Goal: Task Accomplishment & Management: Manage account settings

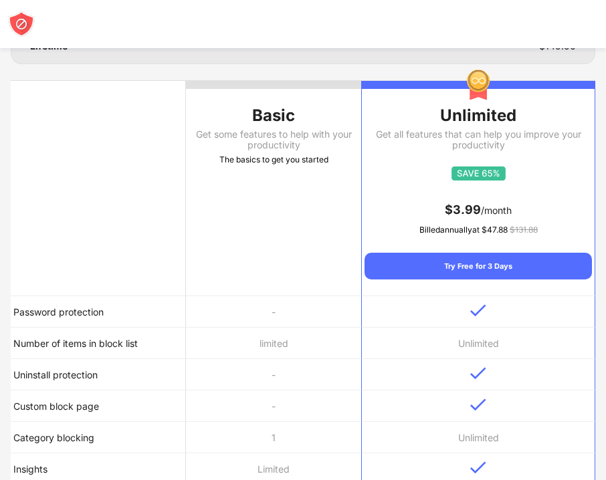
click at [305, 345] on td "limited" at bounding box center [273, 343] width 175 height 31
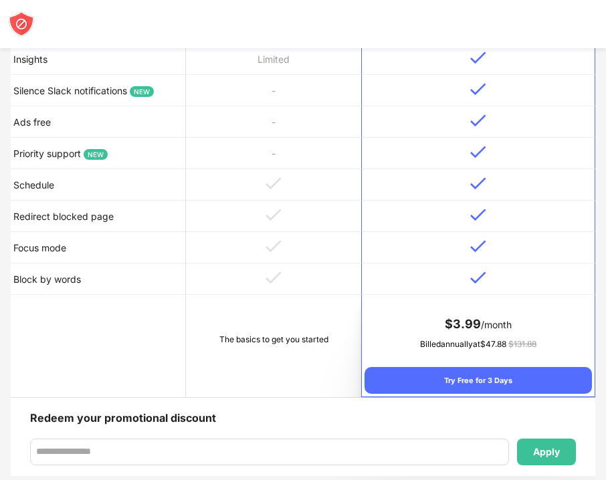
click at [282, 354] on td "The basics to get you started" at bounding box center [273, 346] width 175 height 102
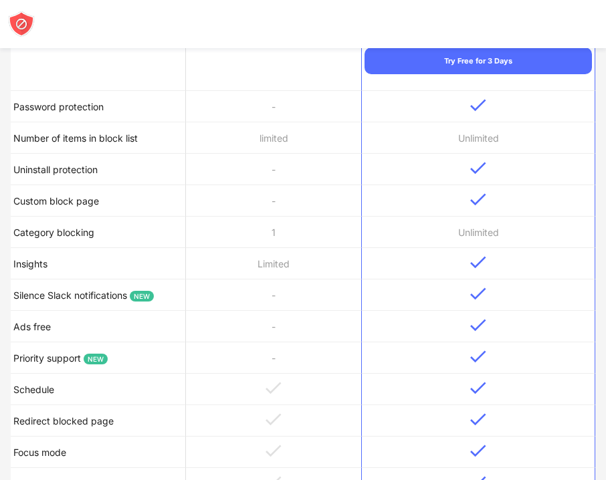
scroll to position [449, 0]
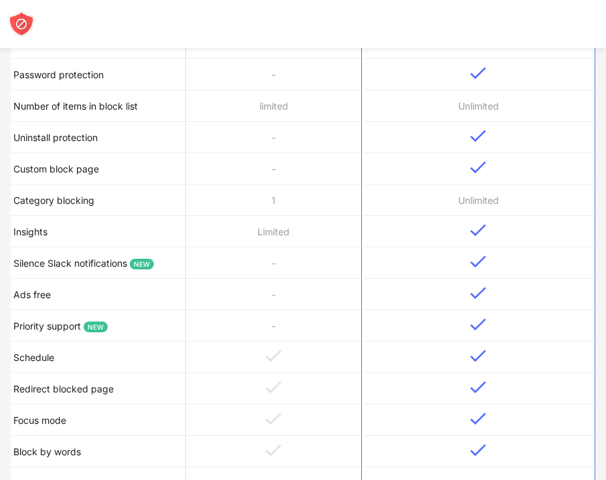
click at [282, 263] on td "-" at bounding box center [273, 262] width 175 height 31
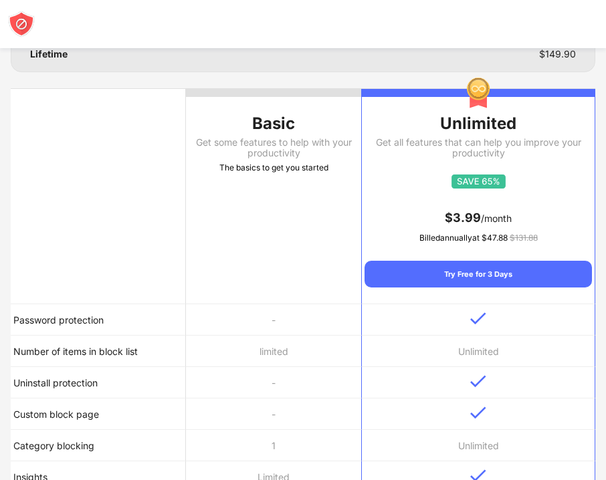
scroll to position [0, 0]
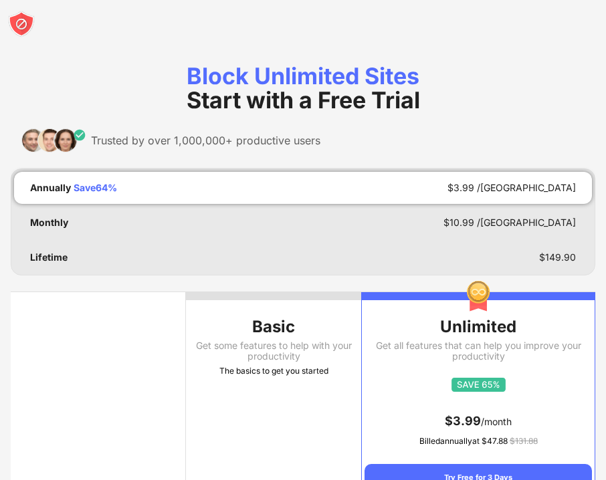
click at [283, 368] on div "The basics to get you started" at bounding box center [273, 370] width 175 height 13
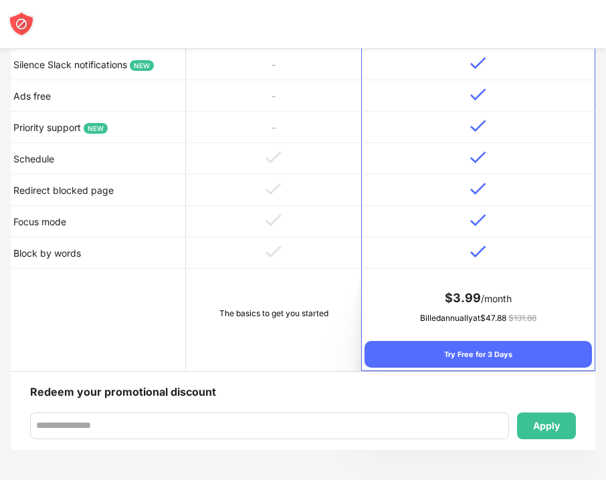
scroll to position [645, 0]
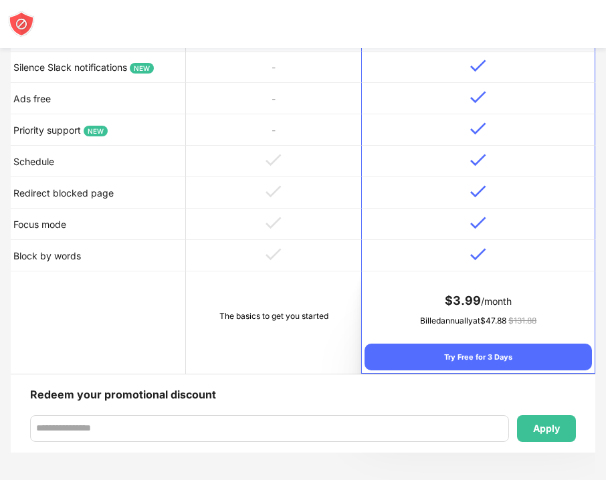
click at [285, 331] on td "The basics to get you started" at bounding box center [273, 323] width 175 height 102
click at [284, 316] on div "The basics to get you started" at bounding box center [274, 316] width 170 height 13
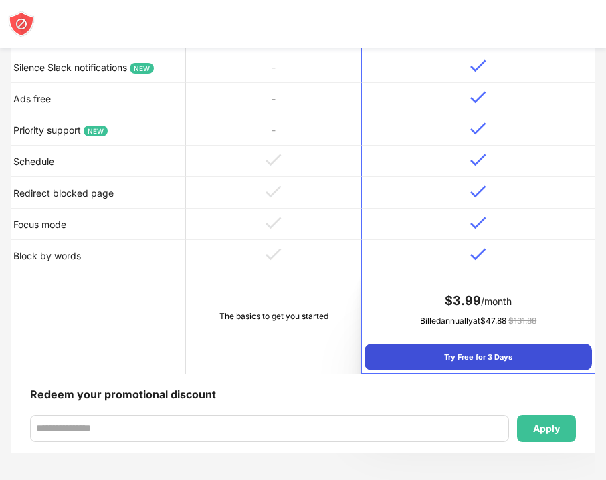
scroll to position [0, 0]
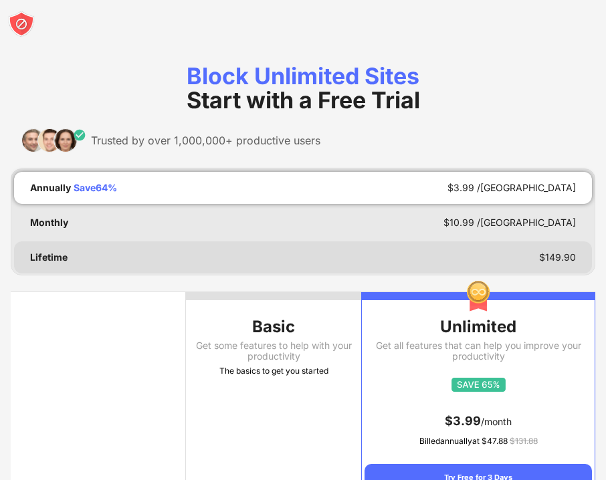
click at [530, 255] on div "Lifetime $ 149.90" at bounding box center [303, 257] width 578 height 32
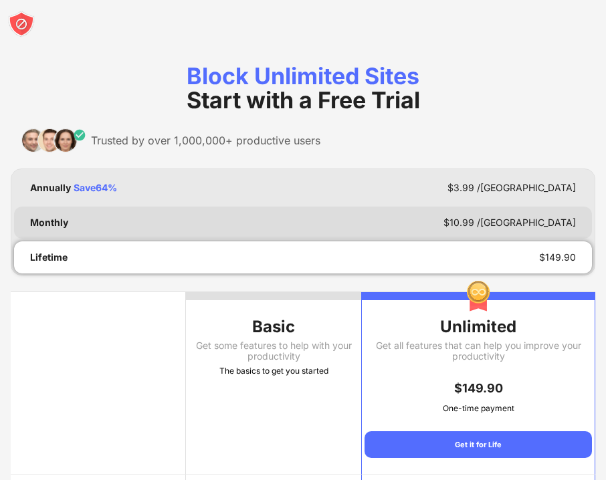
click at [529, 215] on div "Monthly $ 10.99 /MO" at bounding box center [303, 223] width 578 height 32
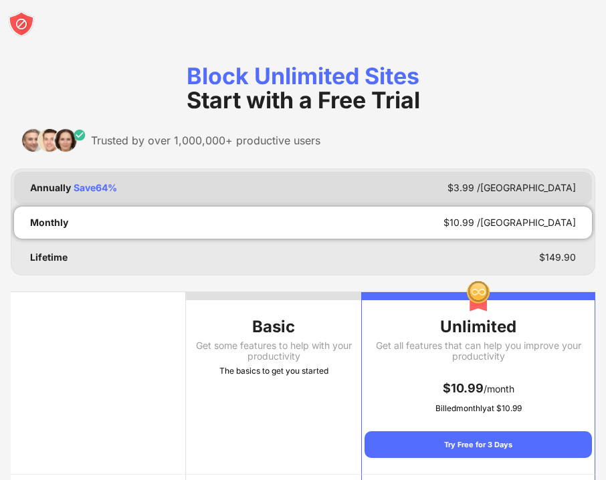
click at [531, 192] on div "$ 3.99 /MO" at bounding box center [511, 188] width 128 height 11
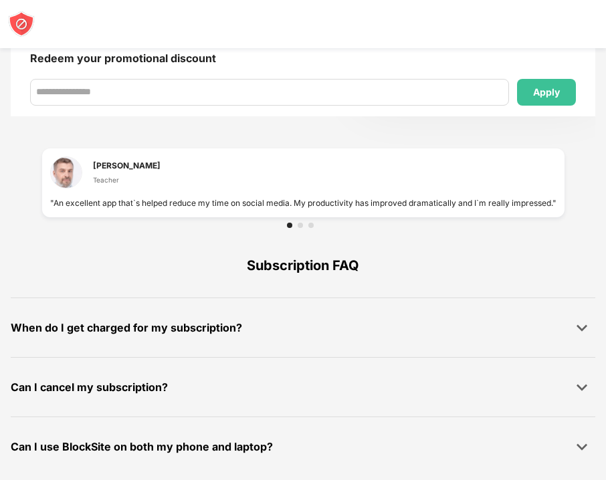
scroll to position [993, 0]
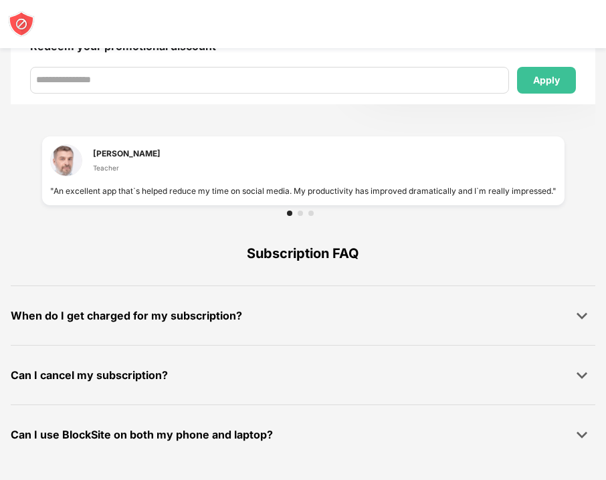
click at [332, 256] on div "Subscription FAQ" at bounding box center [303, 253] width 584 height 64
click at [21, 23] on img at bounding box center [21, 24] width 27 height 27
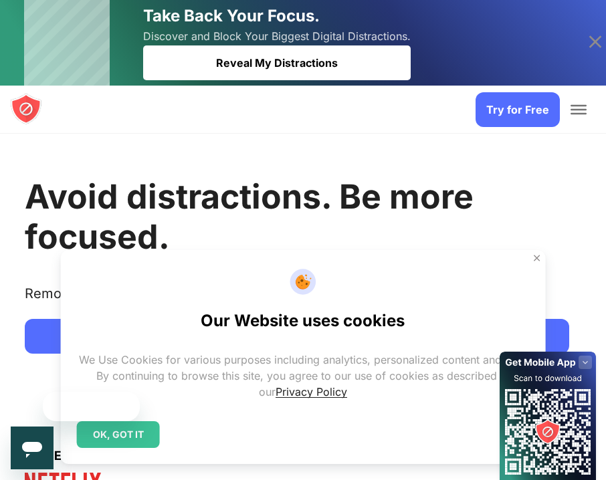
click at [534, 256] on img at bounding box center [536, 258] width 11 height 11
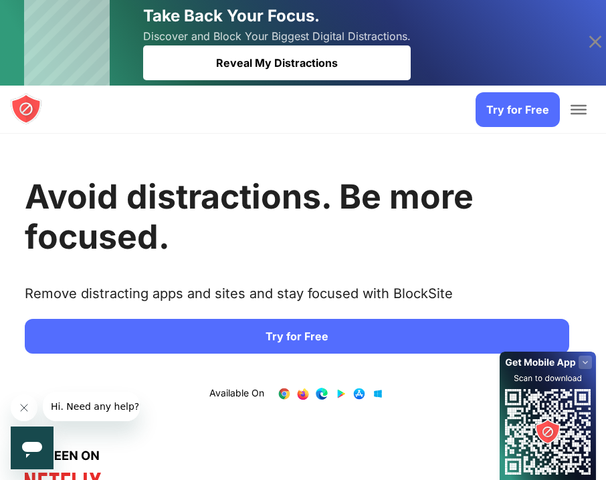
click at [518, 110] on link "Try for Free" at bounding box center [517, 109] width 84 height 35
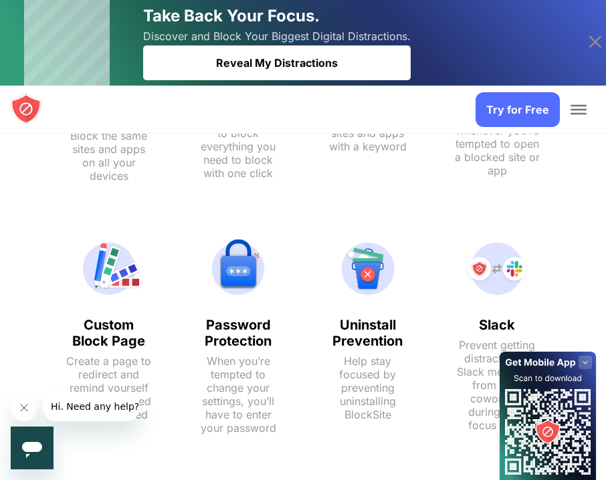
scroll to position [1342, 0]
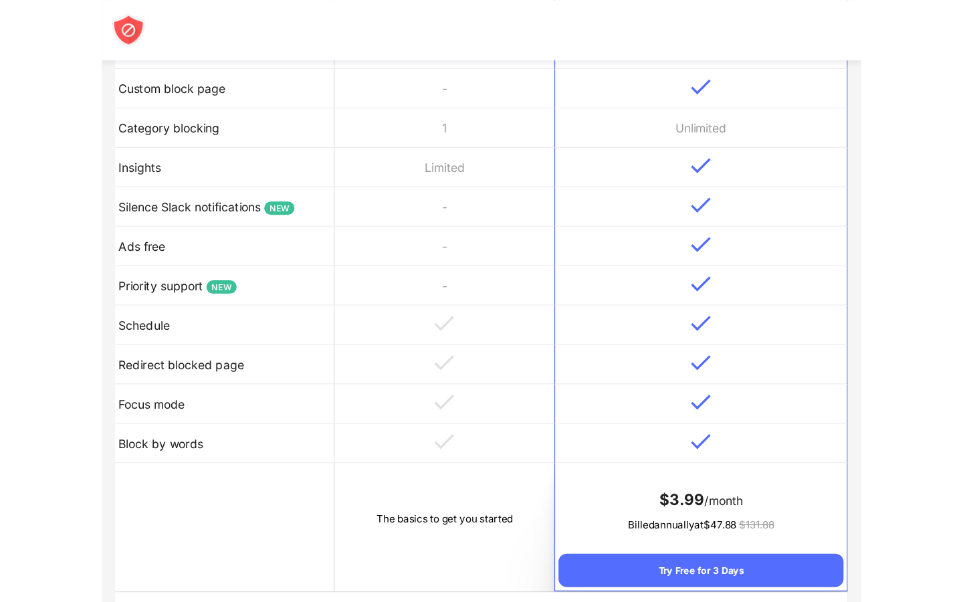
scroll to position [560, 0]
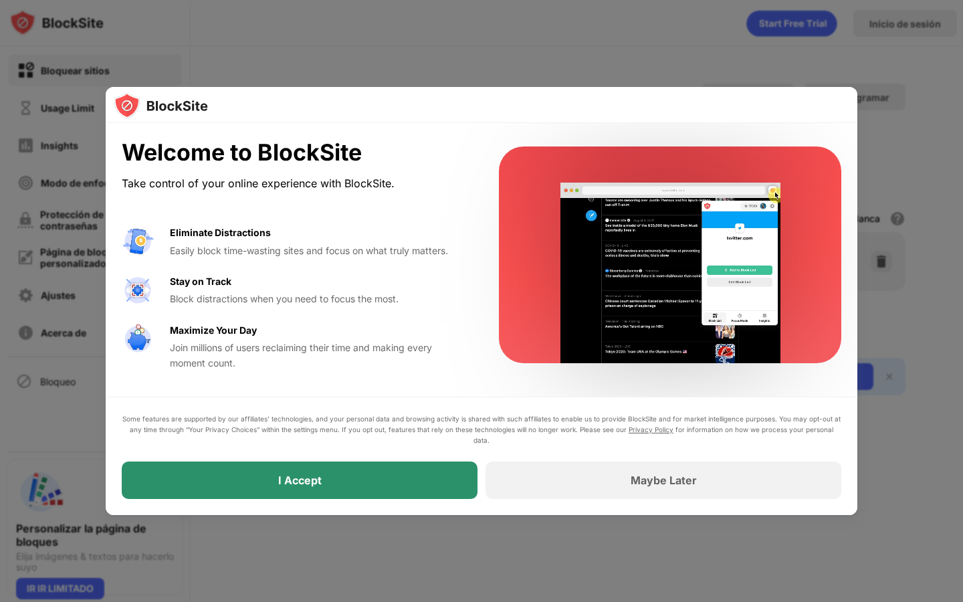
click at [391, 464] on div "I Accept" at bounding box center [300, 479] width 356 height 37
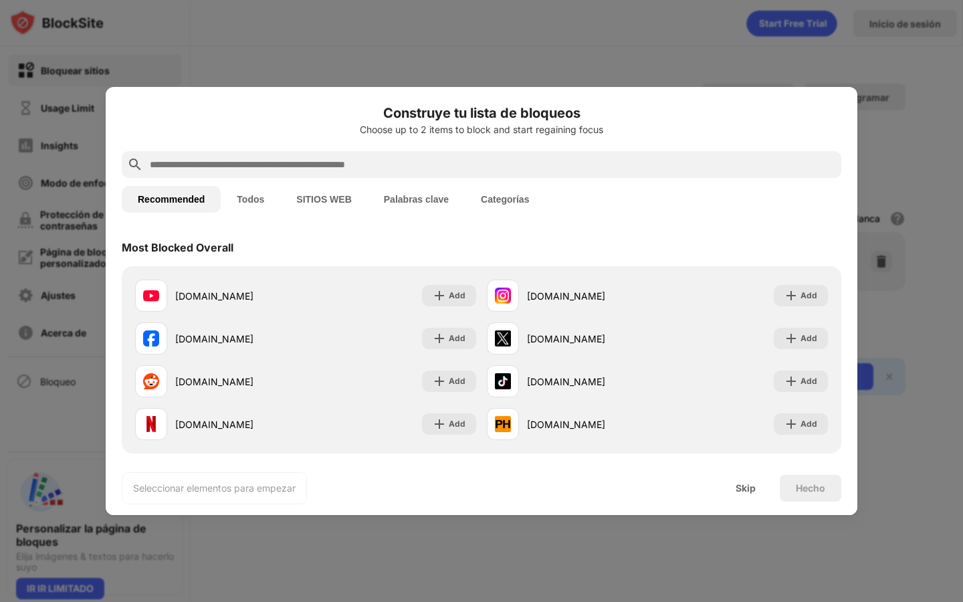
click at [348, 169] on input "text" at bounding box center [491, 164] width 687 height 16
paste input "**********"
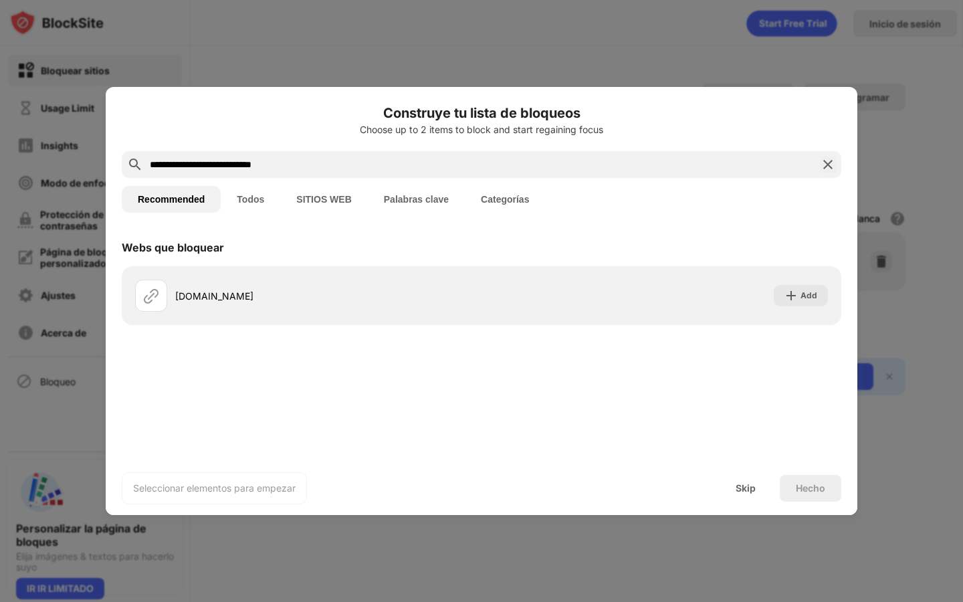
type input "**********"
click at [345, 199] on button "SITIOS WEB" at bounding box center [323, 199] width 87 height 27
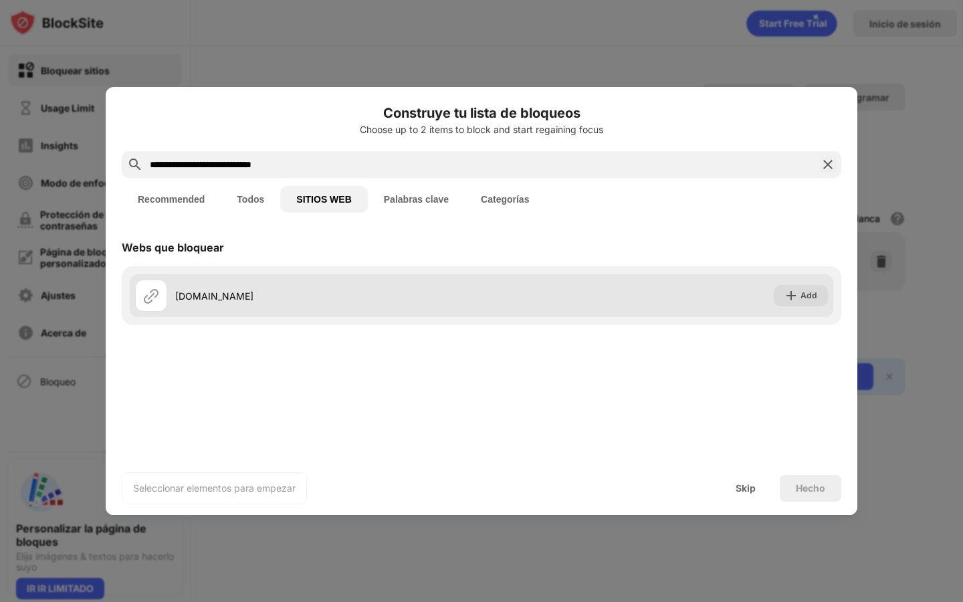
click at [352, 302] on div "mutis.urosario.edu.co" at bounding box center [328, 296] width 306 height 14
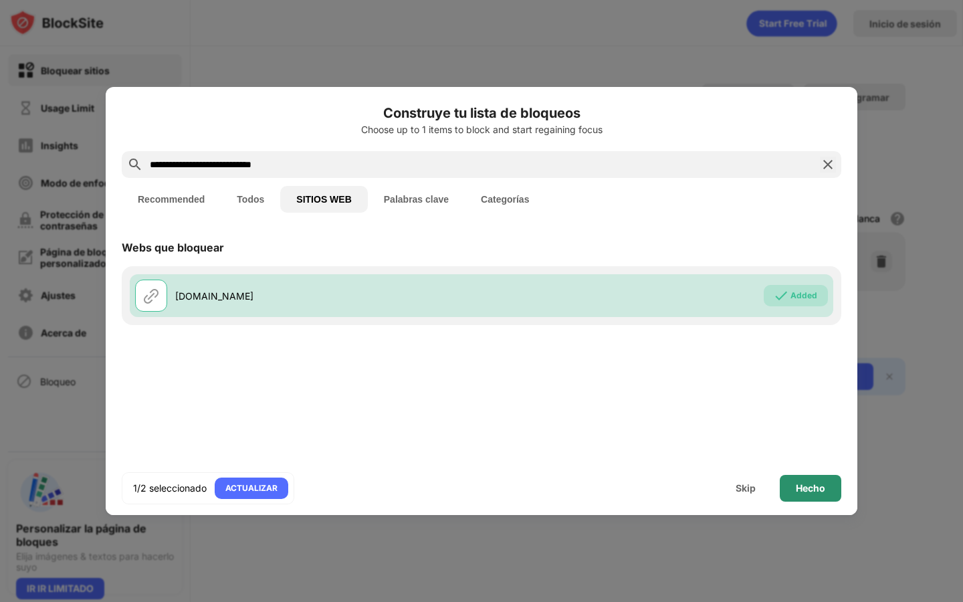
click at [807, 490] on div "Hecho" at bounding box center [810, 488] width 29 height 11
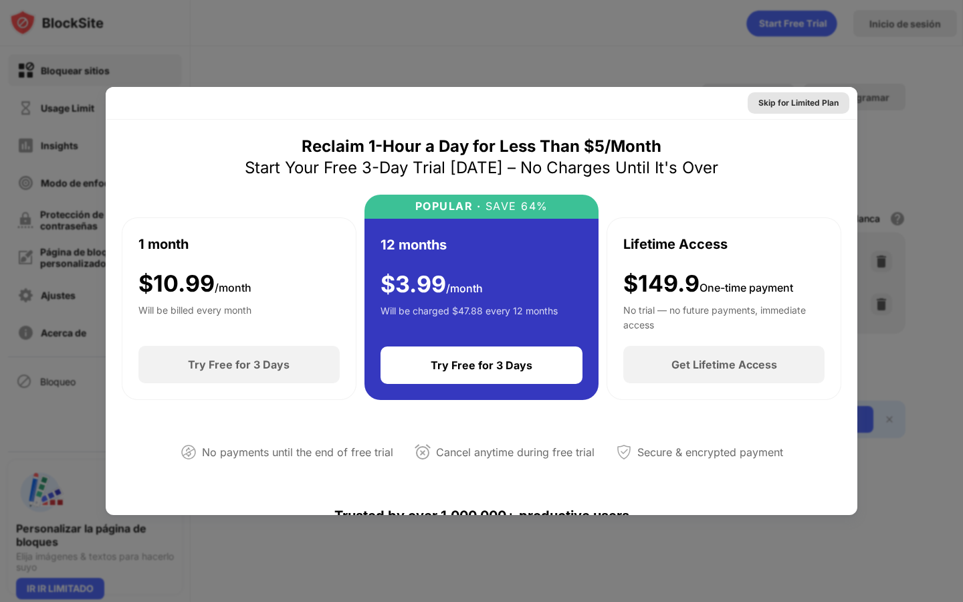
click at [793, 100] on div "Skip for Limited Plan" at bounding box center [798, 102] width 80 height 13
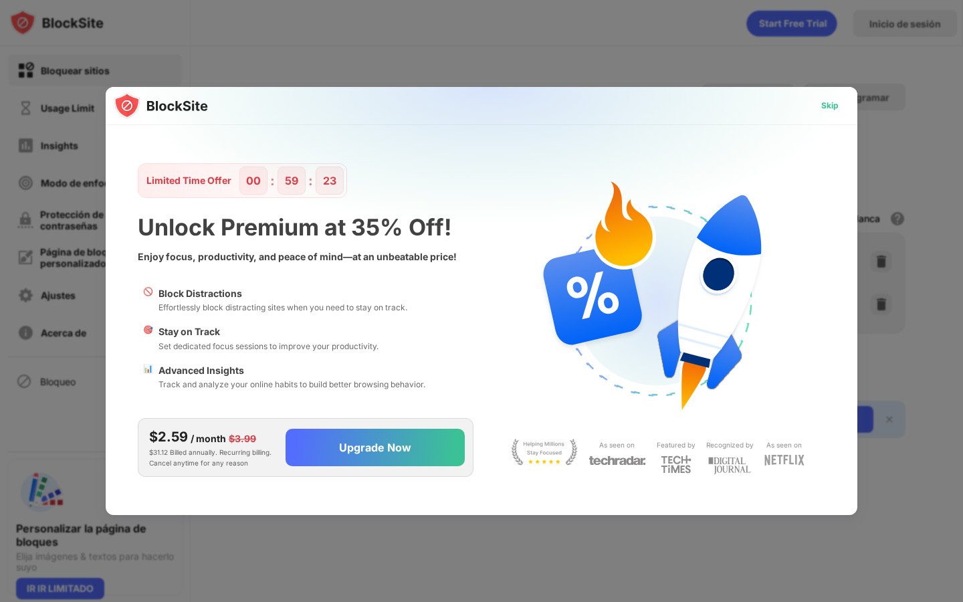
click at [833, 101] on div "Skip" at bounding box center [829, 105] width 17 height 13
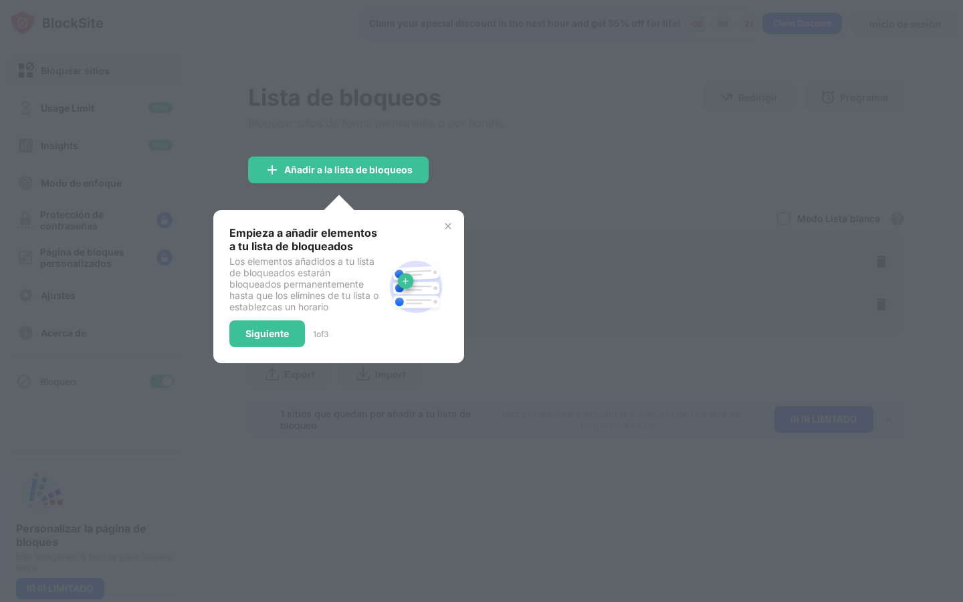
click at [449, 221] on img at bounding box center [448, 226] width 11 height 11
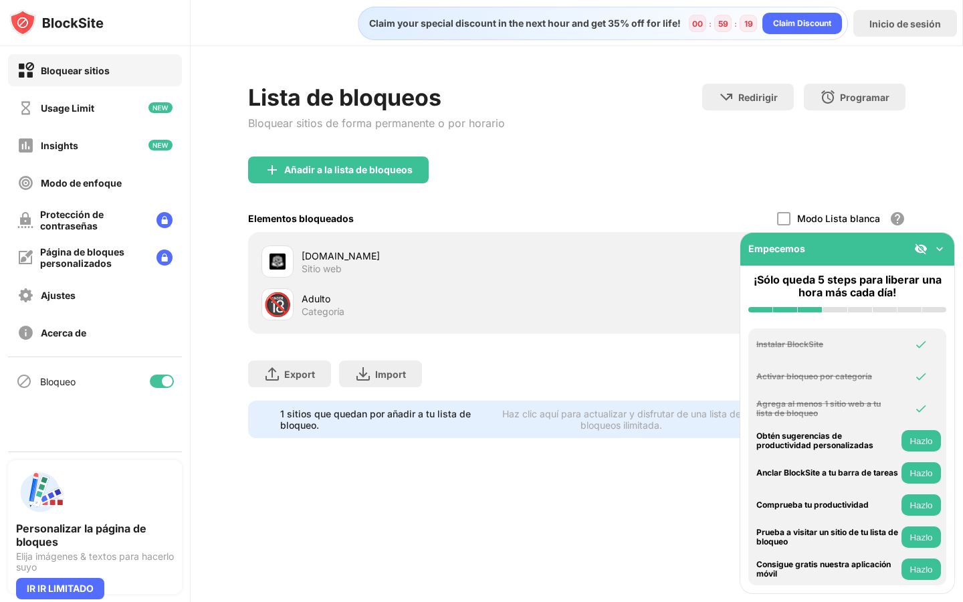
click at [938, 248] on img at bounding box center [939, 248] width 13 height 13
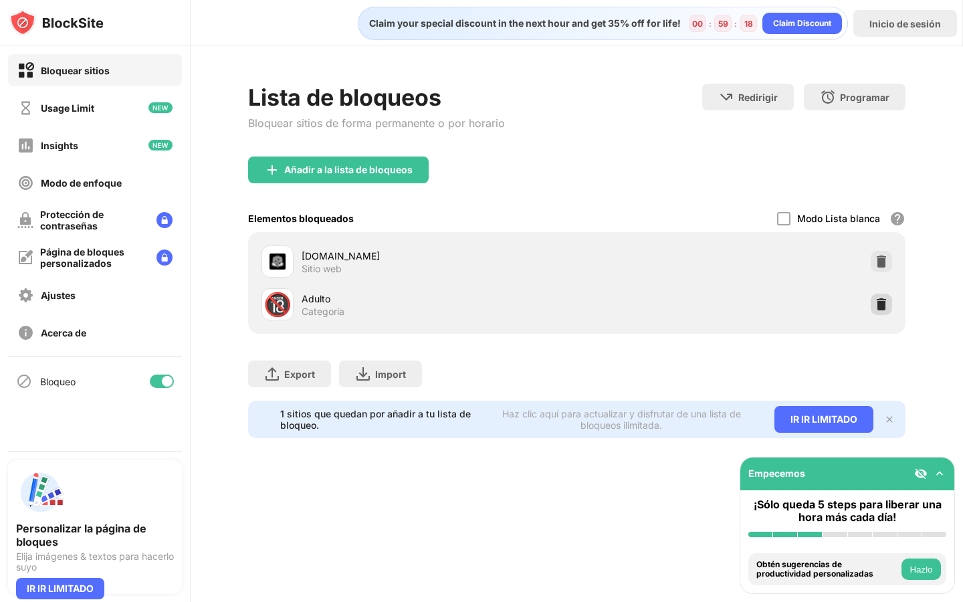
click at [879, 301] on img at bounding box center [881, 304] width 13 height 13
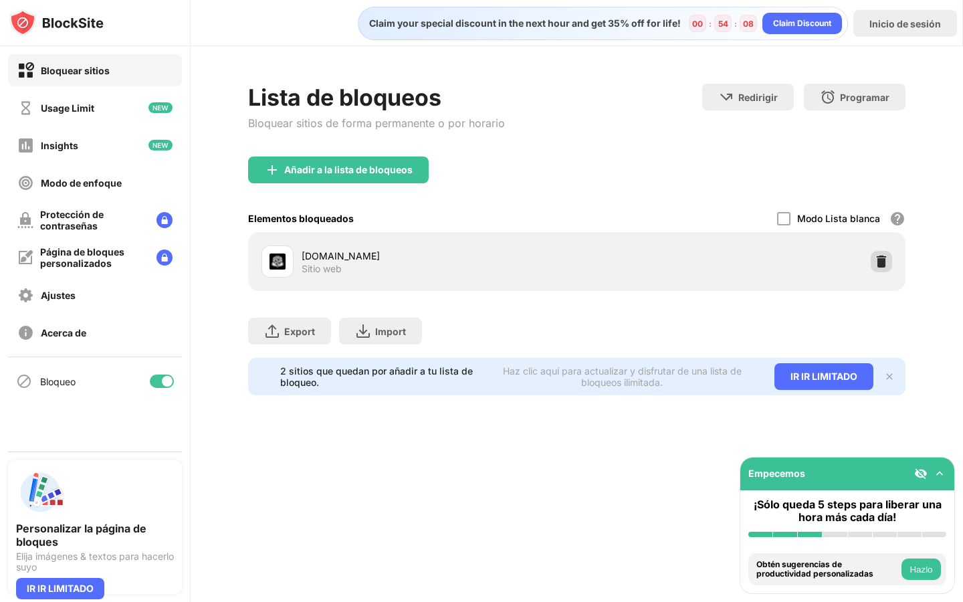
click at [877, 258] on img at bounding box center [881, 261] width 13 height 13
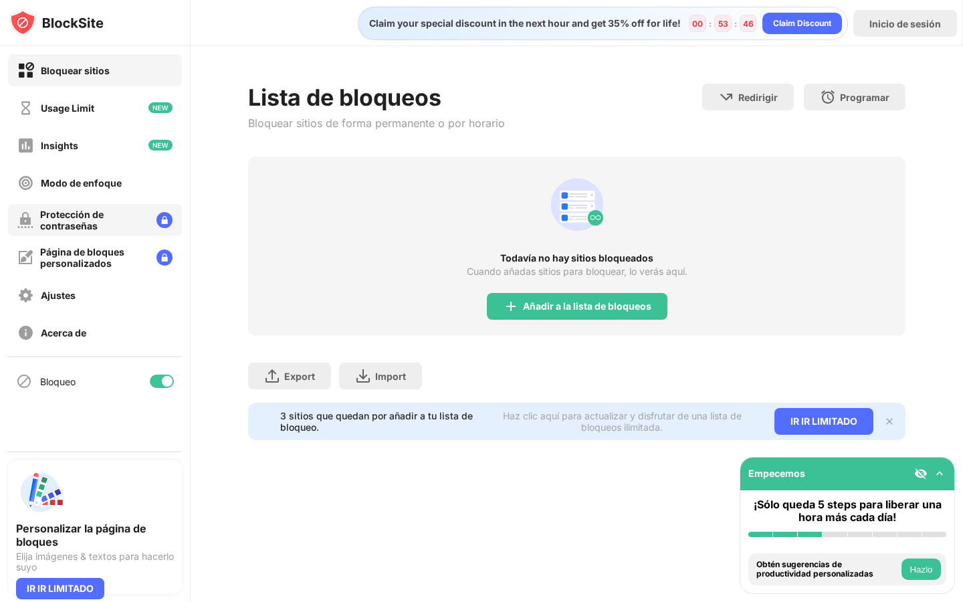
click at [108, 216] on div "Protección de contraseñas" at bounding box center [93, 220] width 106 height 23
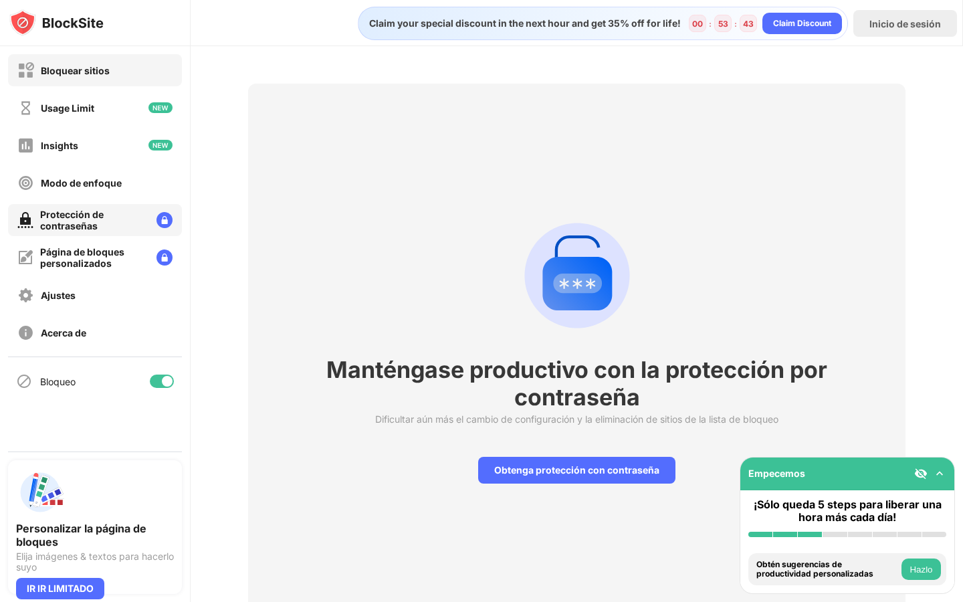
click at [120, 80] on div "Bloquear sitios" at bounding box center [95, 70] width 174 height 32
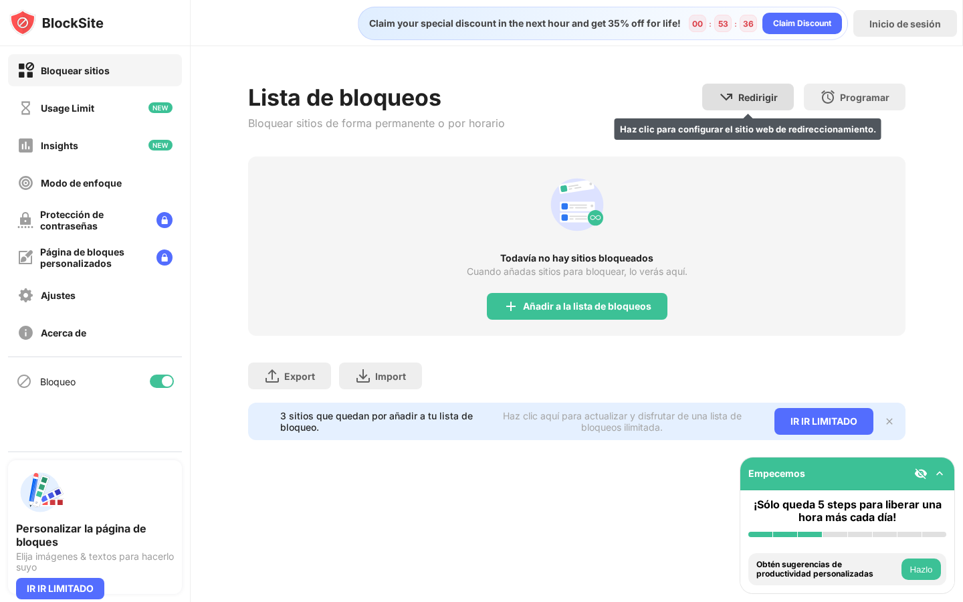
click at [758, 98] on div "Redirigir" at bounding box center [757, 97] width 39 height 11
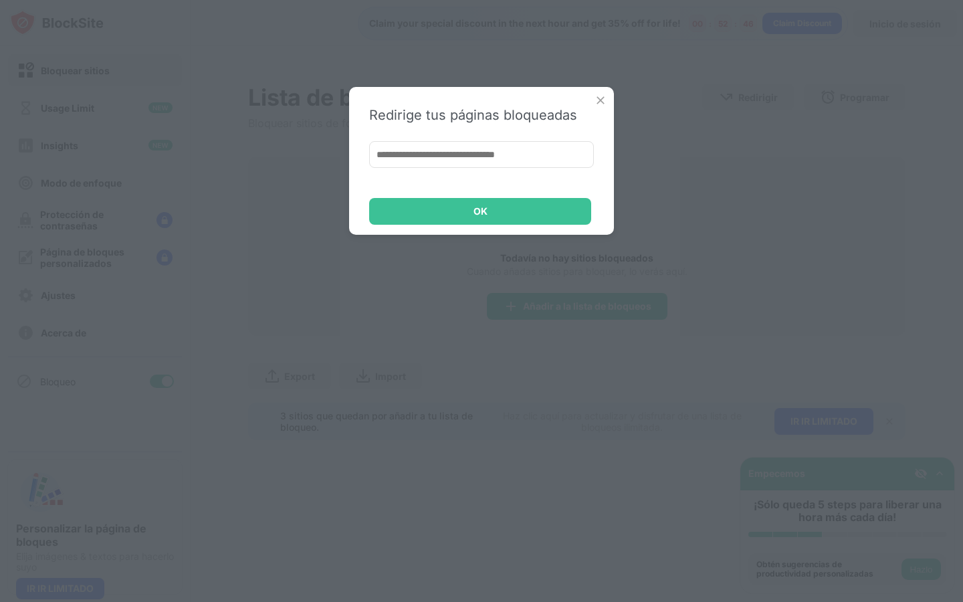
click at [603, 94] on img at bounding box center [600, 100] width 13 height 13
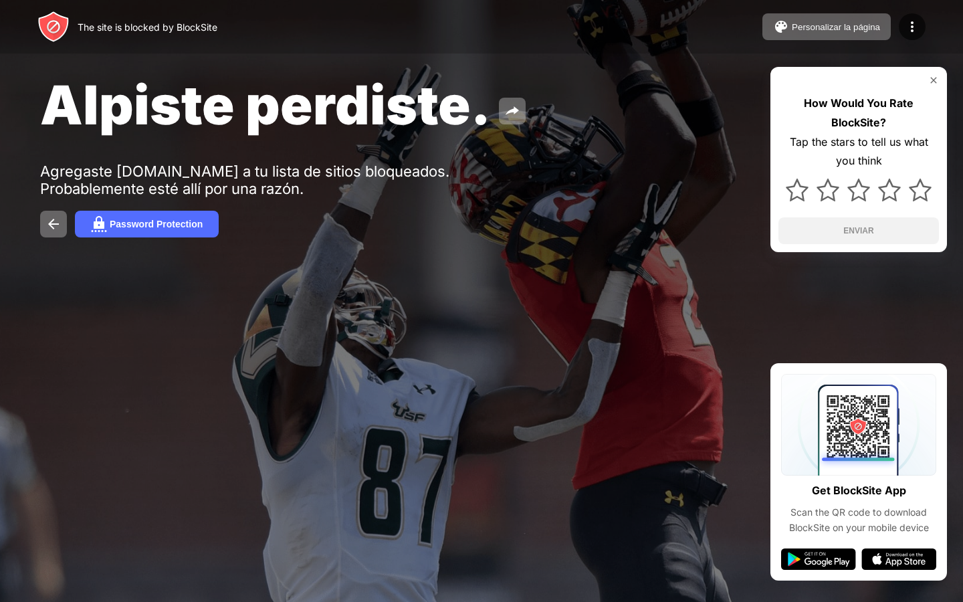
click at [930, 80] on img at bounding box center [933, 80] width 11 height 11
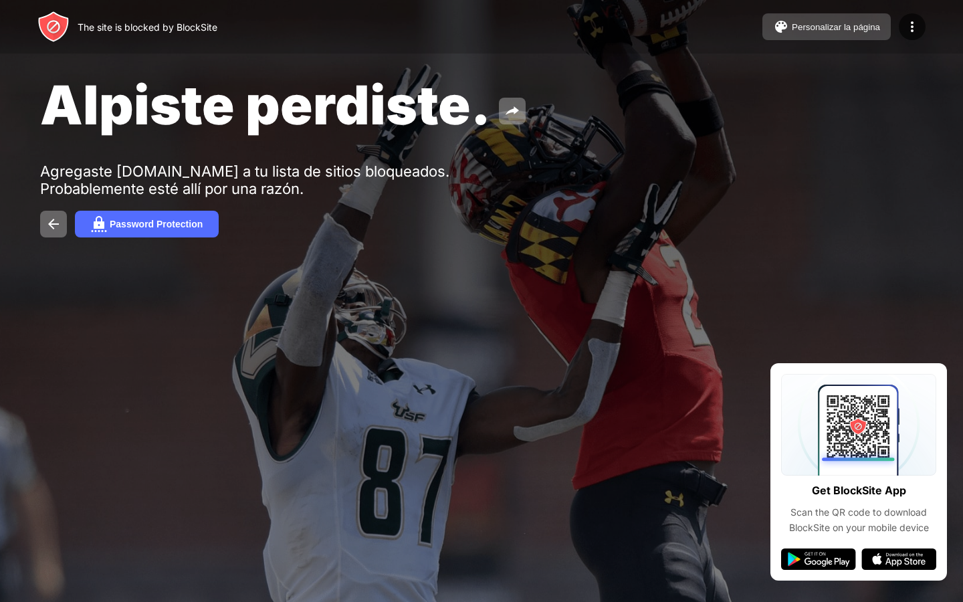
click at [846, 27] on div "Personalizar la página" at bounding box center [836, 27] width 88 height 10
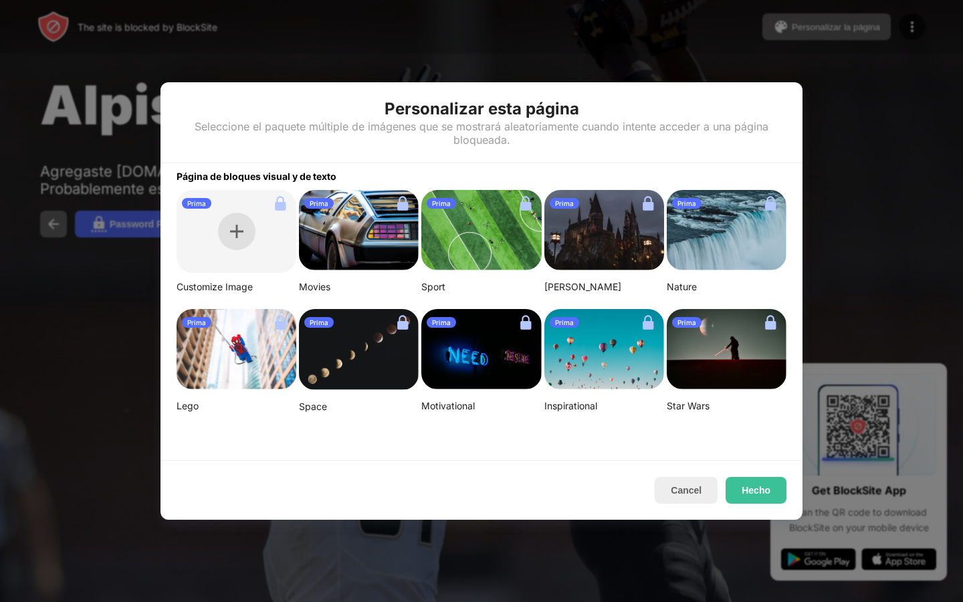
click at [243, 235] on div at bounding box center [236, 231] width 37 height 37
click at [674, 486] on button "Cancel" at bounding box center [686, 490] width 63 height 27
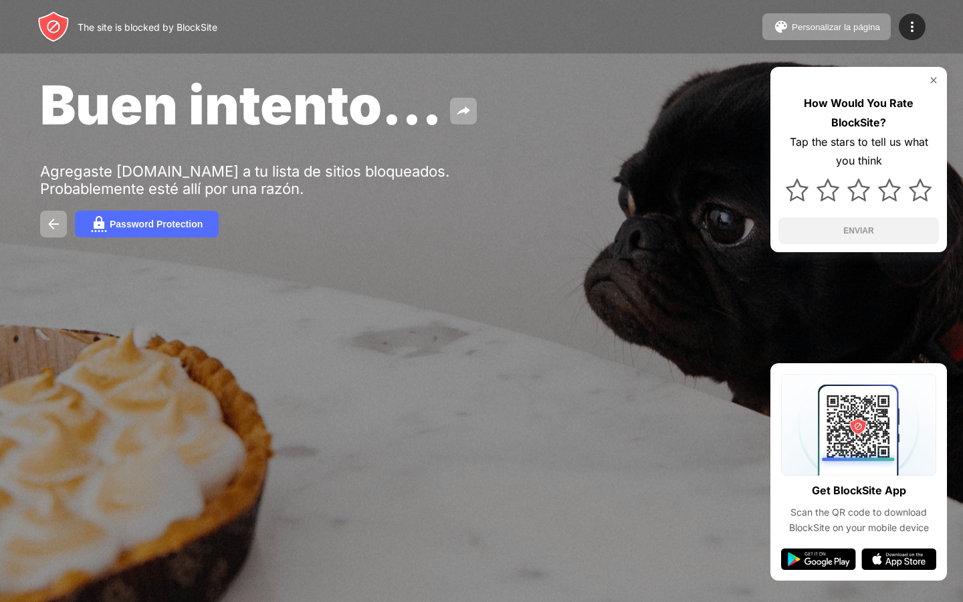
click at [930, 70] on div "How Would You Rate BlockSite? Tap the stars to tell us what you think ENVIAR" at bounding box center [858, 159] width 177 height 185
click at [930, 77] on img at bounding box center [933, 80] width 11 height 11
click at [163, 231] on button "Password Protection" at bounding box center [147, 224] width 144 height 27
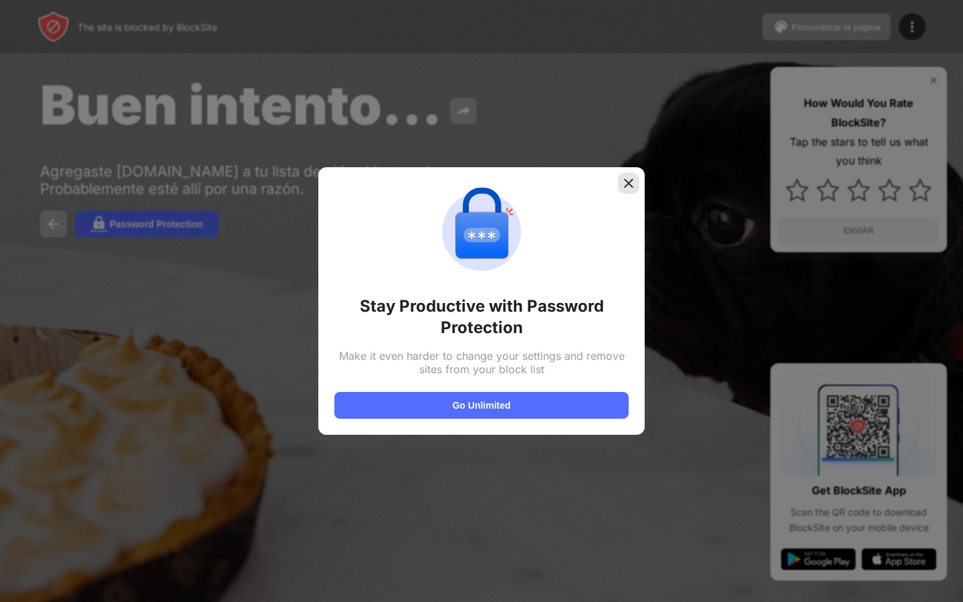
click at [627, 177] on img at bounding box center [628, 183] width 13 height 13
